Goal: Task Accomplishment & Management: Use online tool/utility

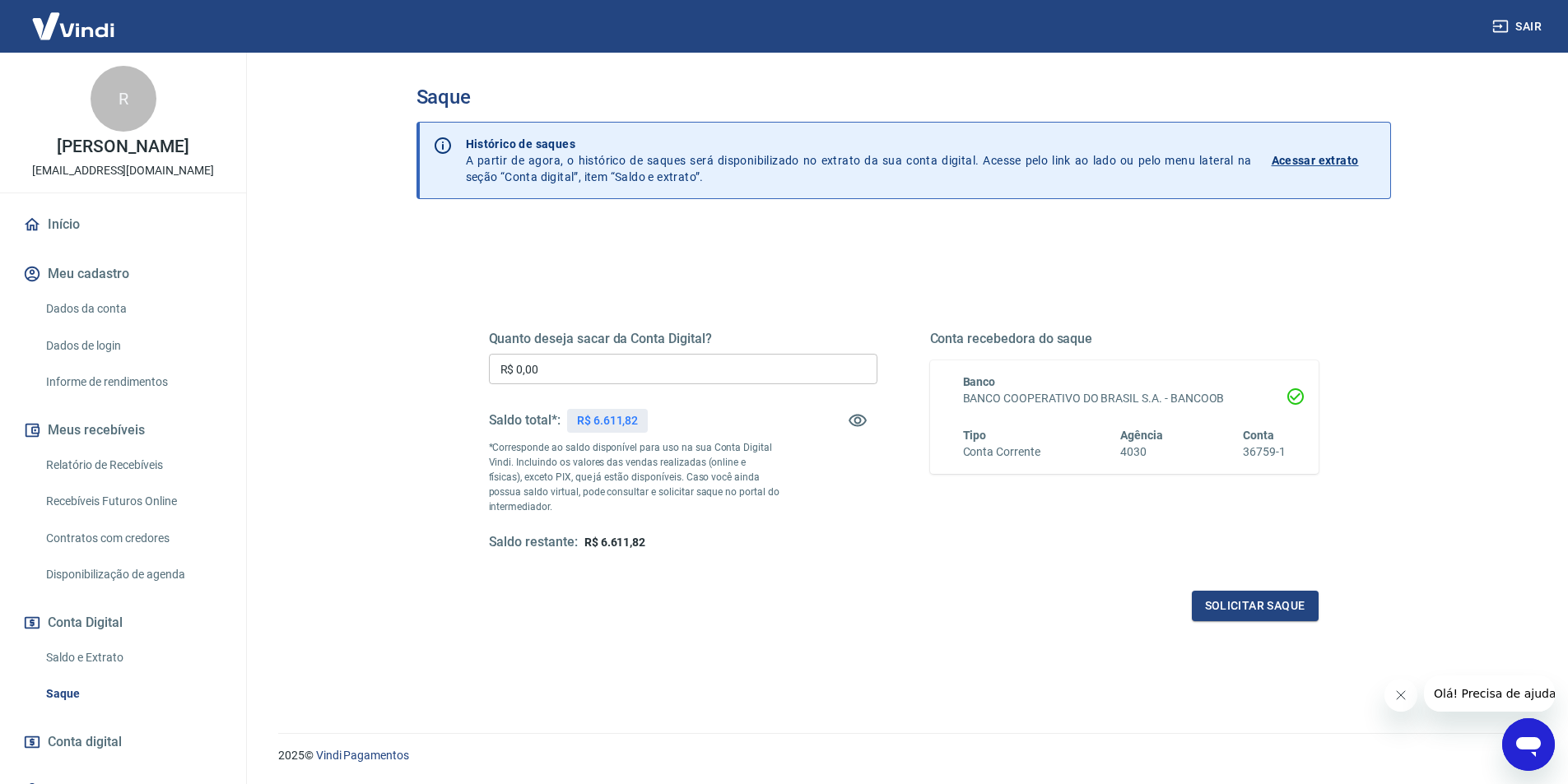
click at [641, 367] on input "R$ 0,00" at bounding box center [682, 368] width 388 height 30
type input "R$ 6.611,82"
click at [1214, 601] on button "Solicitar saque" at bounding box center [1255, 605] width 127 height 30
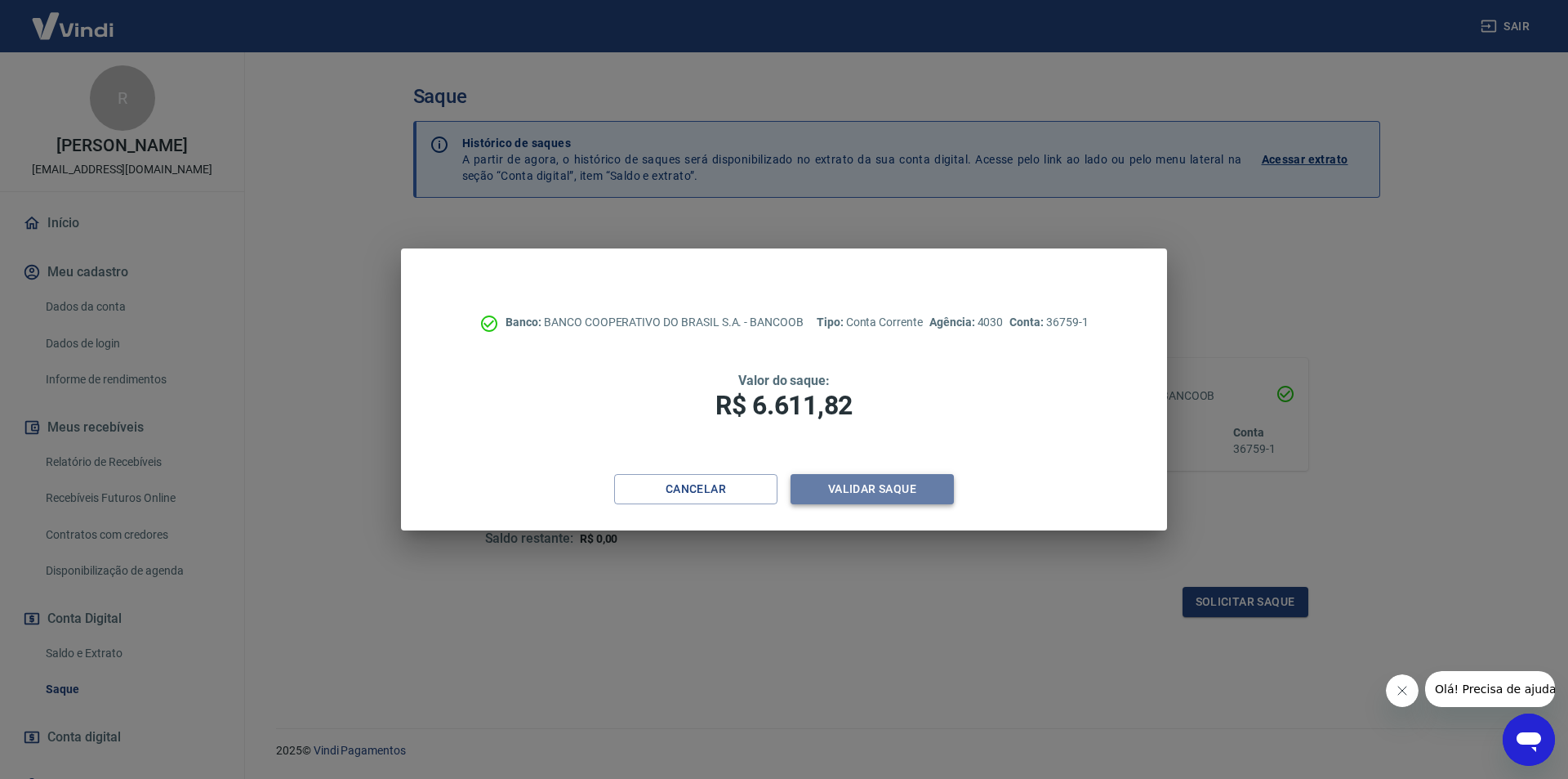
click at [910, 489] on button "Validar saque" at bounding box center [872, 489] width 164 height 30
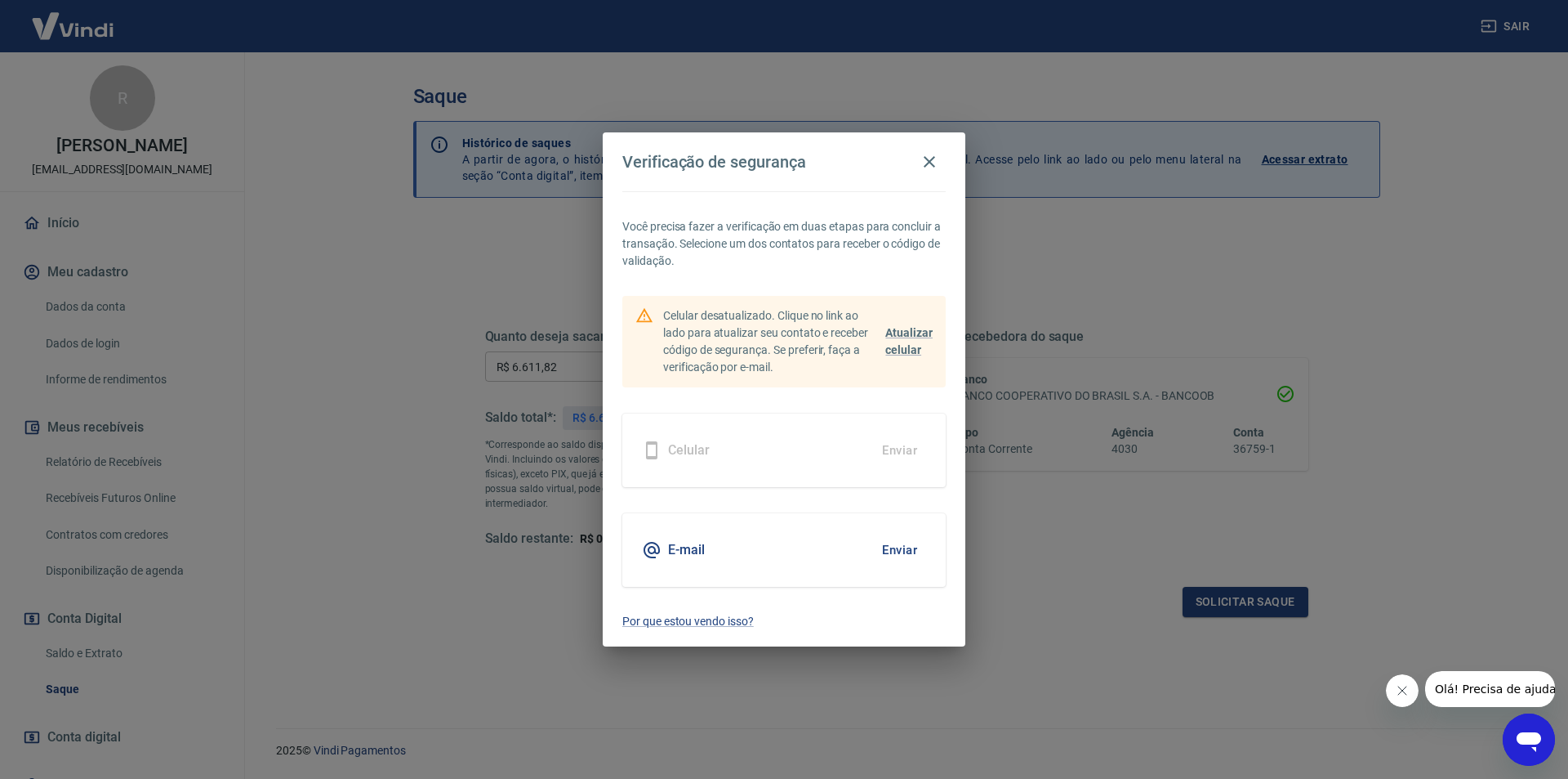
click at [888, 548] on button "Enviar" at bounding box center [899, 550] width 53 height 34
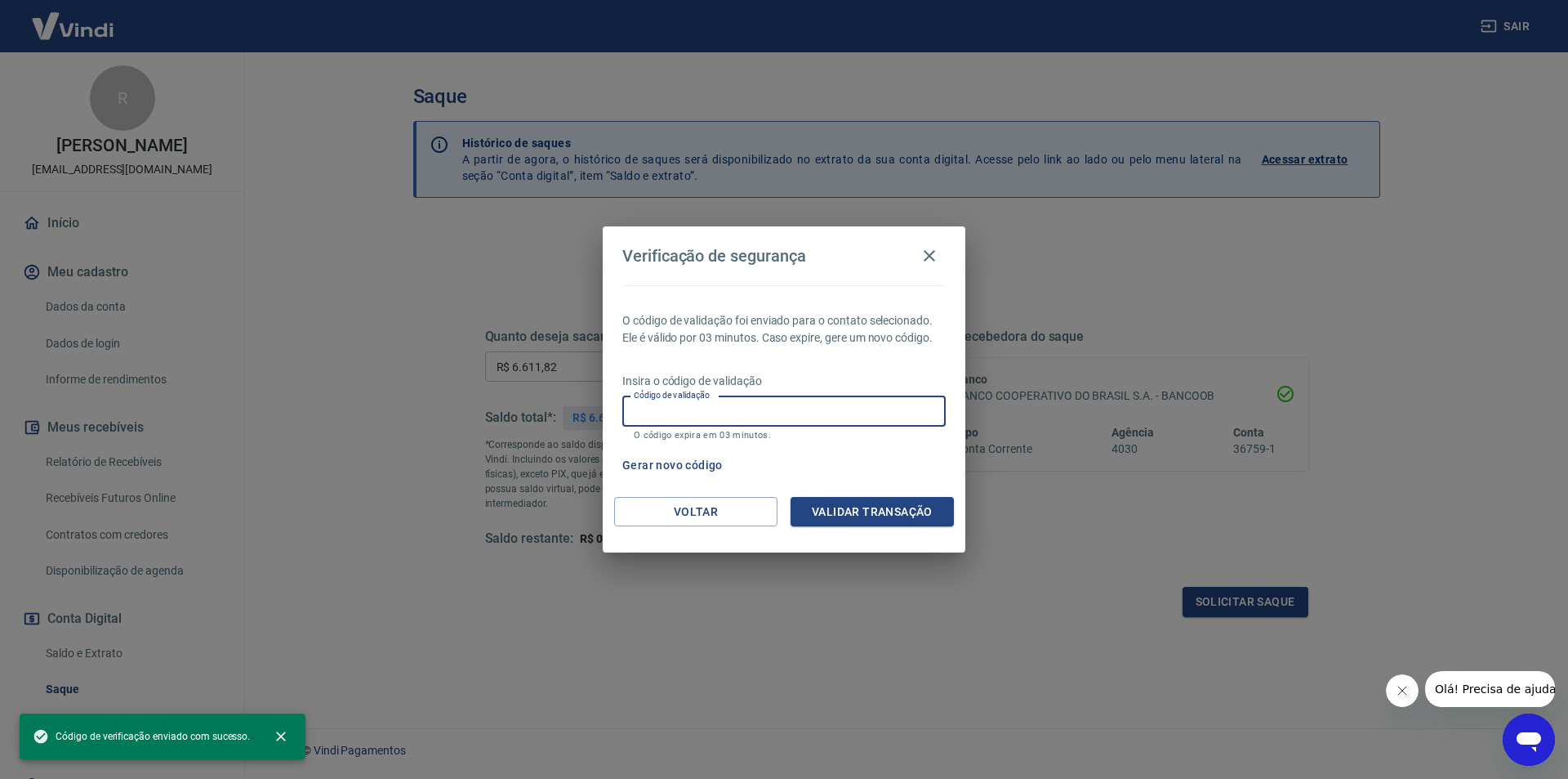
click at [758, 416] on input "Código de validação" at bounding box center [784, 411] width 324 height 30
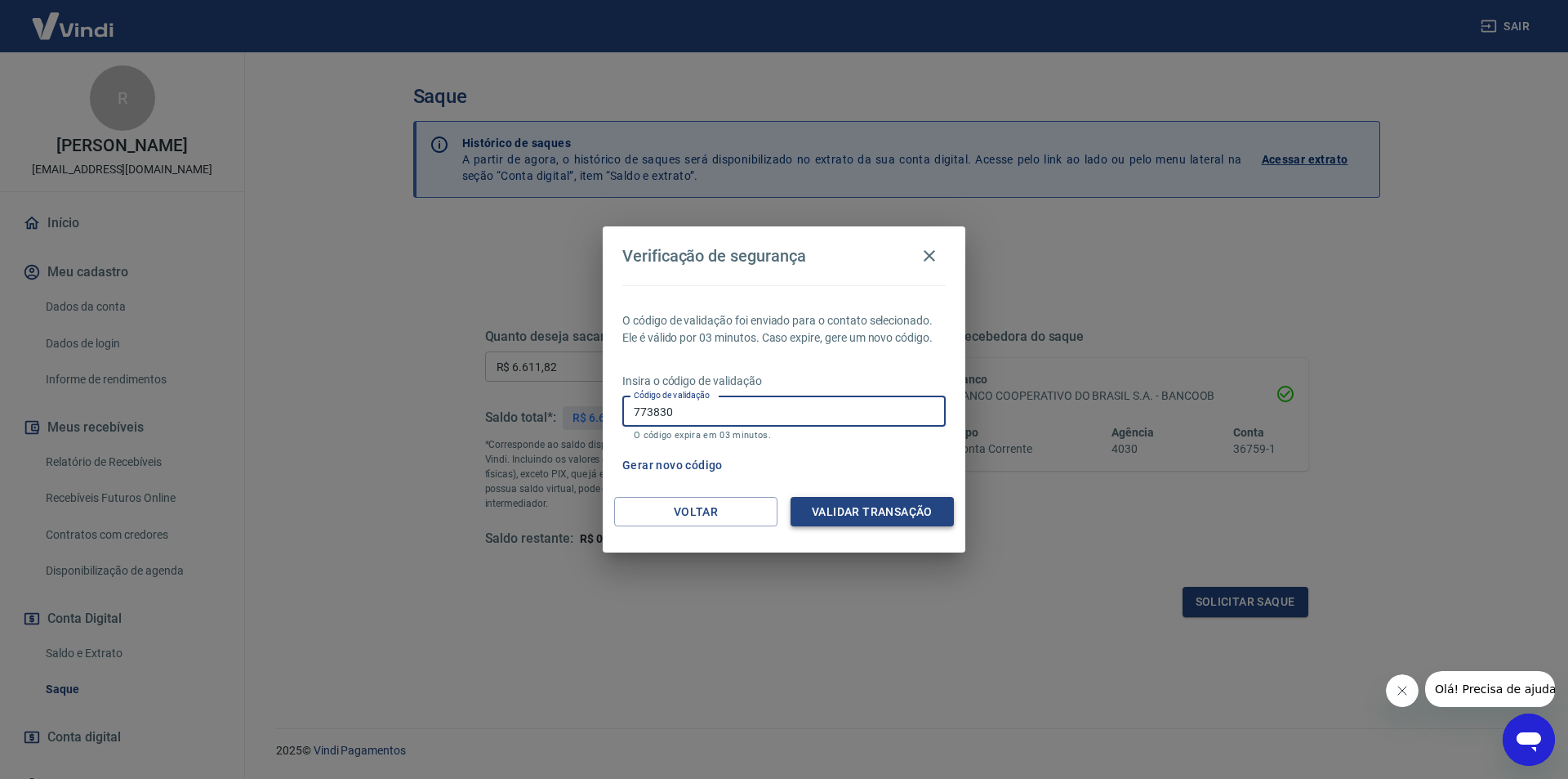
type input "773830"
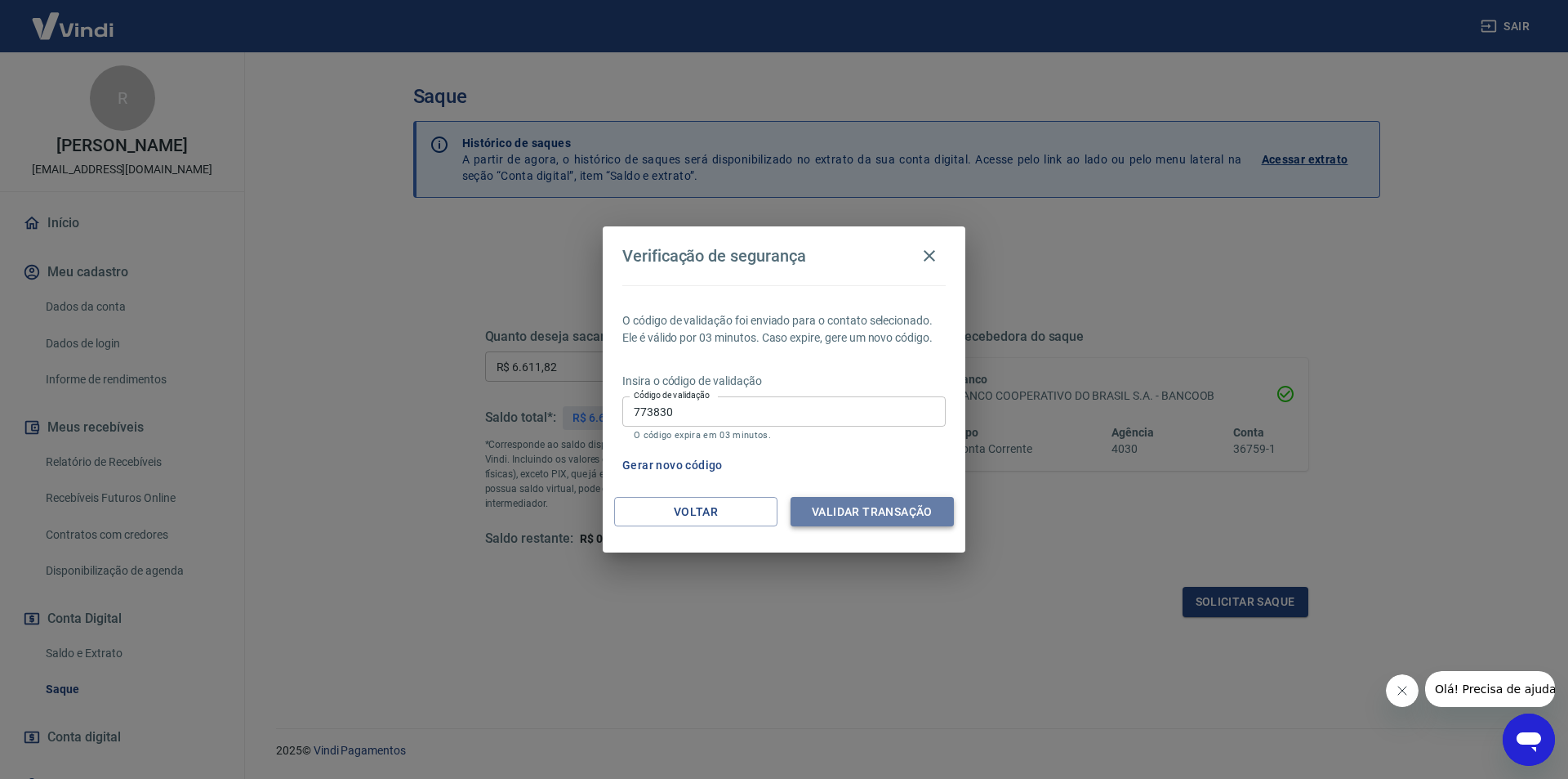
click at [859, 509] on button "Validar transação" at bounding box center [872, 511] width 164 height 30
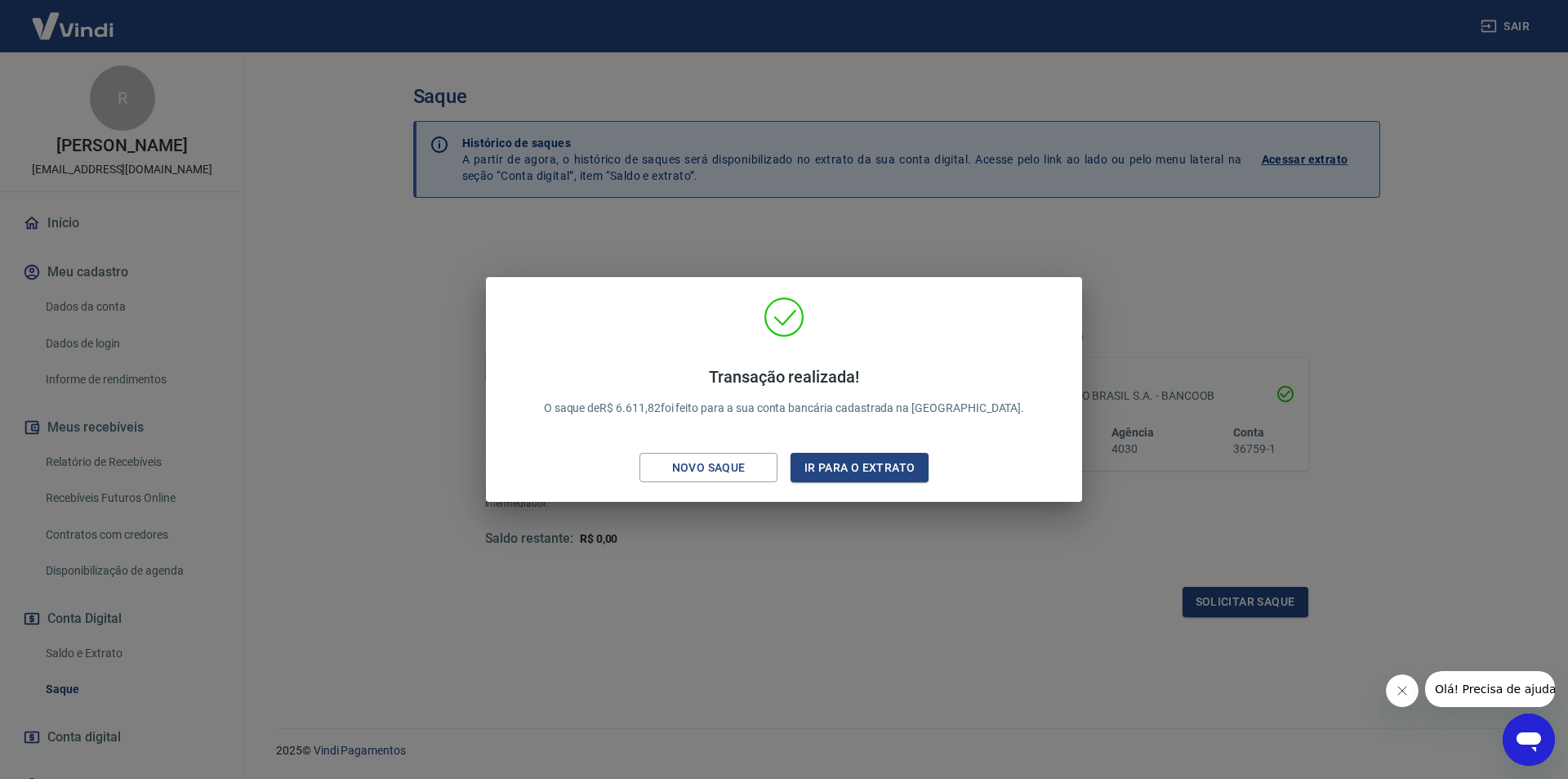
click at [780, 241] on div "Transação realizada! O saque de R$ 6.611,82 foi feito para a sua conta bancária…" at bounding box center [784, 389] width 1568 height 779
